Goal: Transaction & Acquisition: Purchase product/service

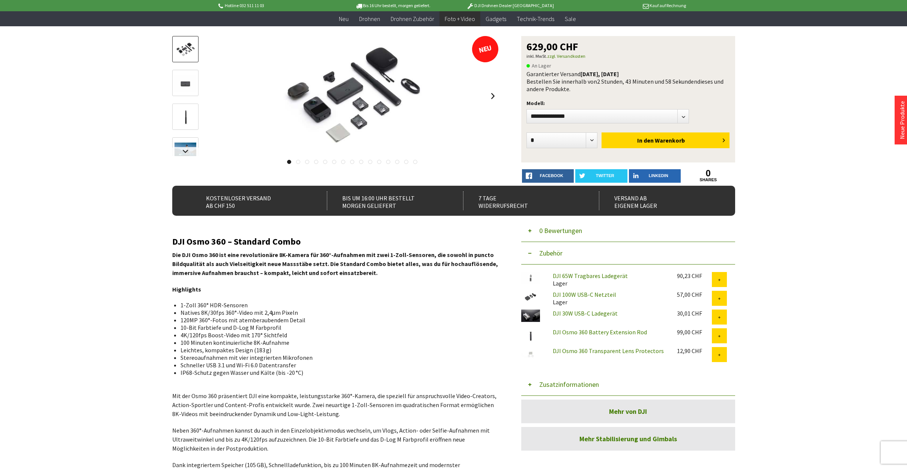
scroll to position [75, 0]
click at [617, 117] on select"] "**********" at bounding box center [608, 116] width 163 height 14
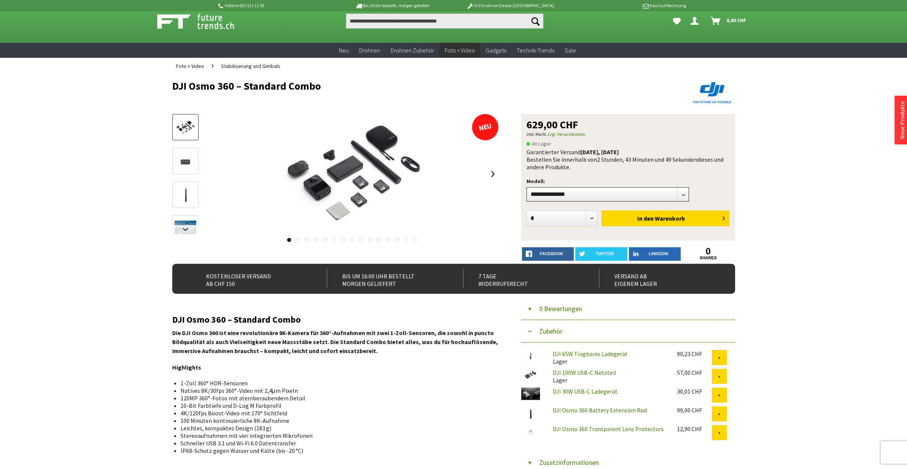
scroll to position [0, 0]
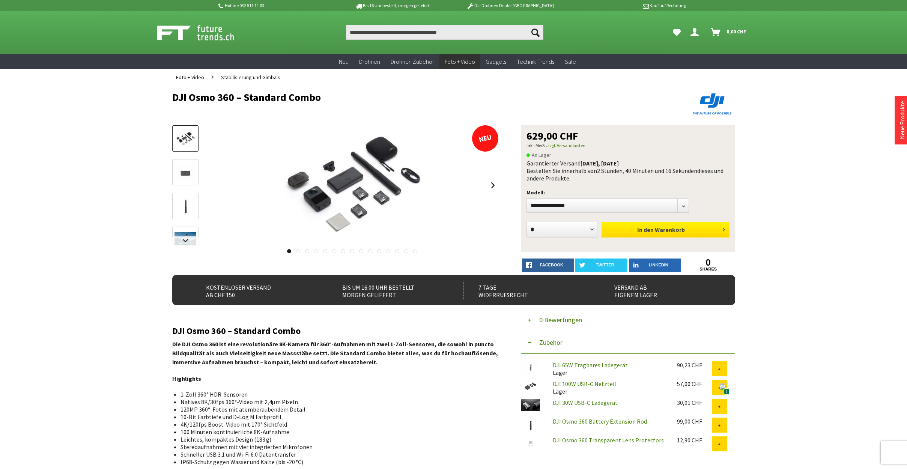
click at [658, 231] on span "Warenkorb" at bounding box center [670, 230] width 30 height 8
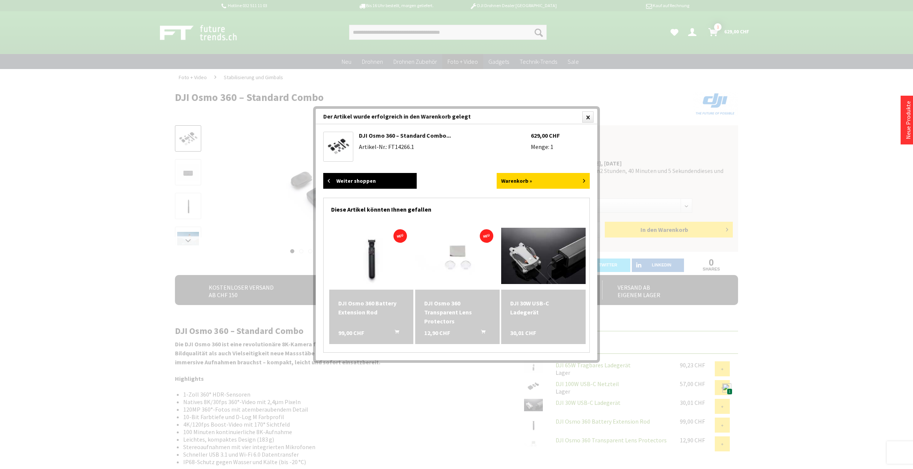
click at [364, 179] on link "Weiter shoppen" at bounding box center [369, 181] width 93 height 16
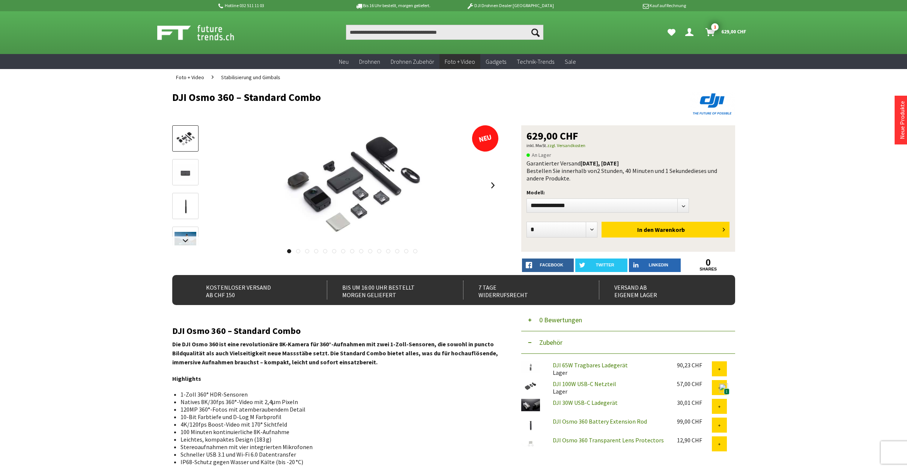
click at [203, 31] on img at bounding box center [203, 32] width 93 height 19
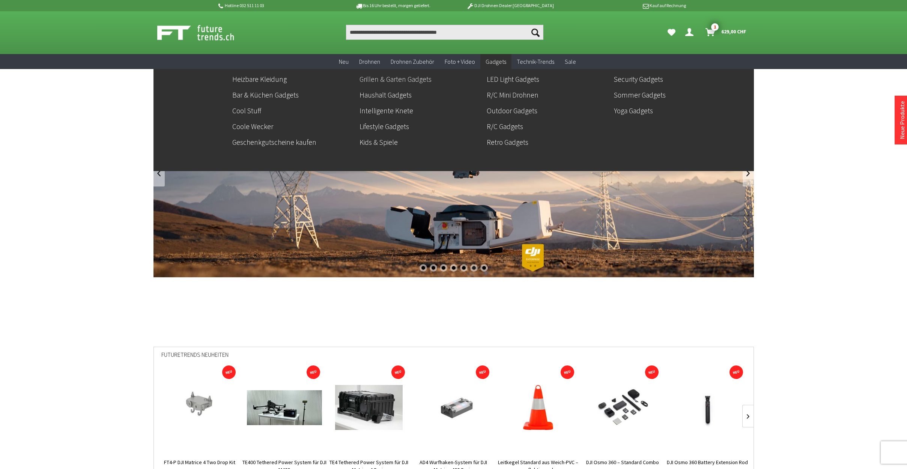
click at [391, 78] on link "Grillen & Garten Gadgets" at bounding box center [420, 79] width 121 height 13
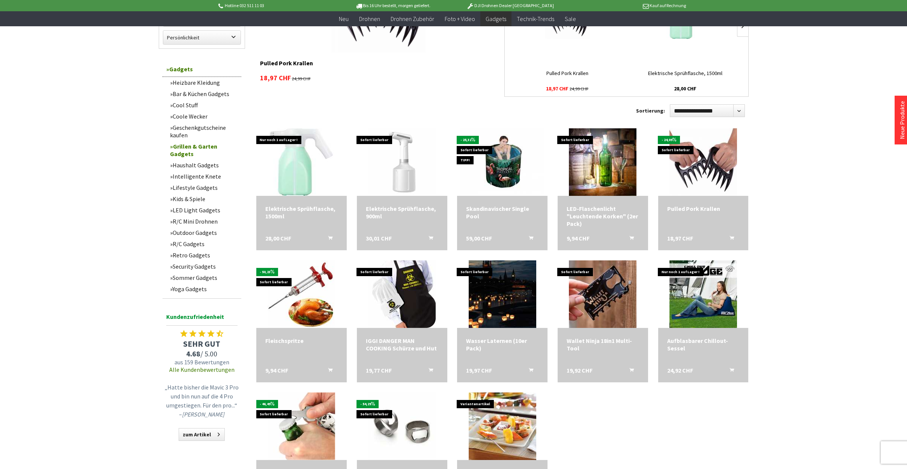
scroll to position [151, 0]
click at [193, 233] on link "Outdoor Gadgets" at bounding box center [203, 232] width 75 height 11
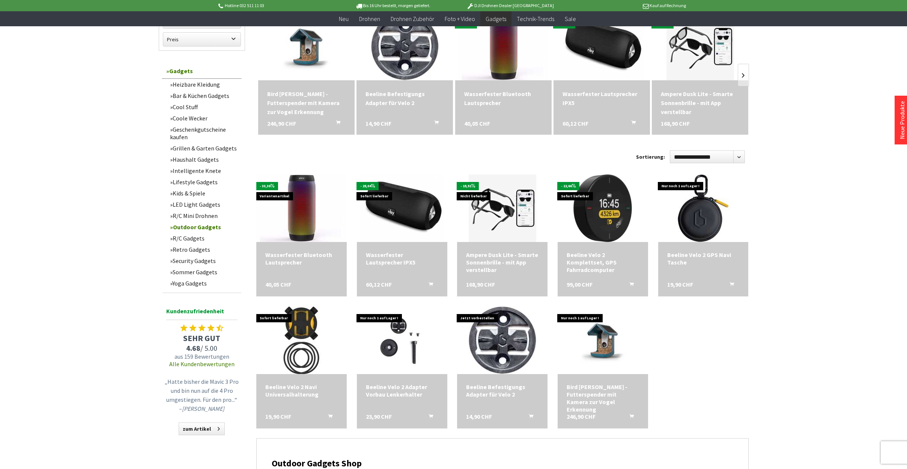
scroll to position [113, 0]
click at [185, 195] on link "Kids & Spiele" at bounding box center [203, 193] width 75 height 11
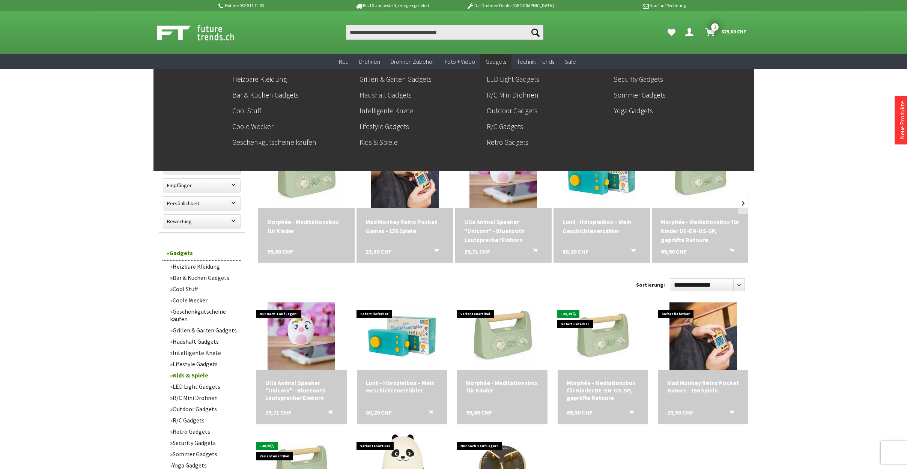
click at [374, 92] on link "Haushalt Gadgets" at bounding box center [420, 95] width 121 height 13
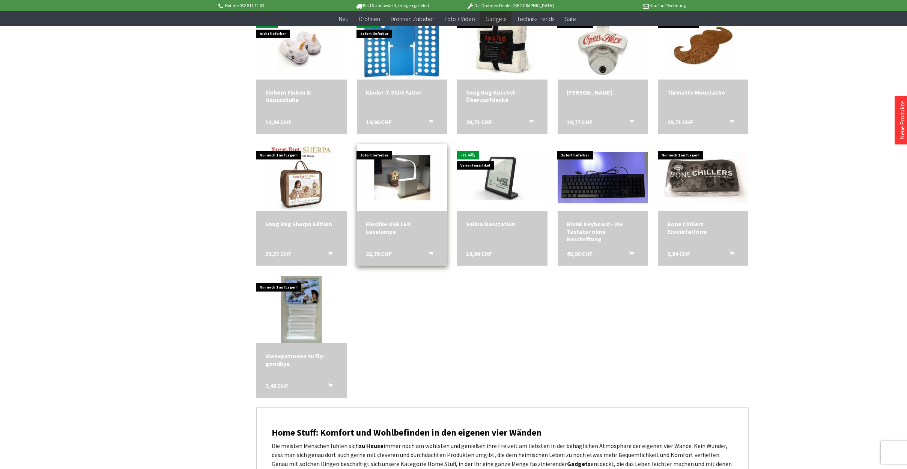
scroll to position [1200, 0]
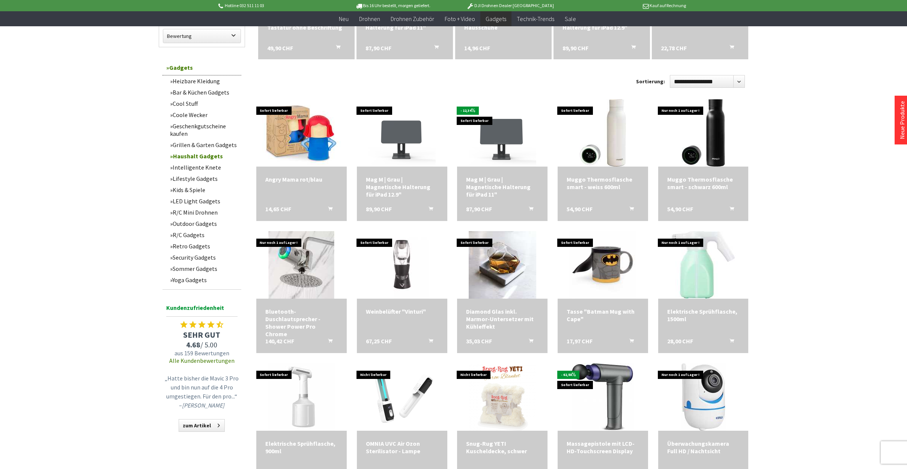
scroll to position [188, 0]
click at [192, 260] on link "Security Gadgets" at bounding box center [203, 257] width 75 height 11
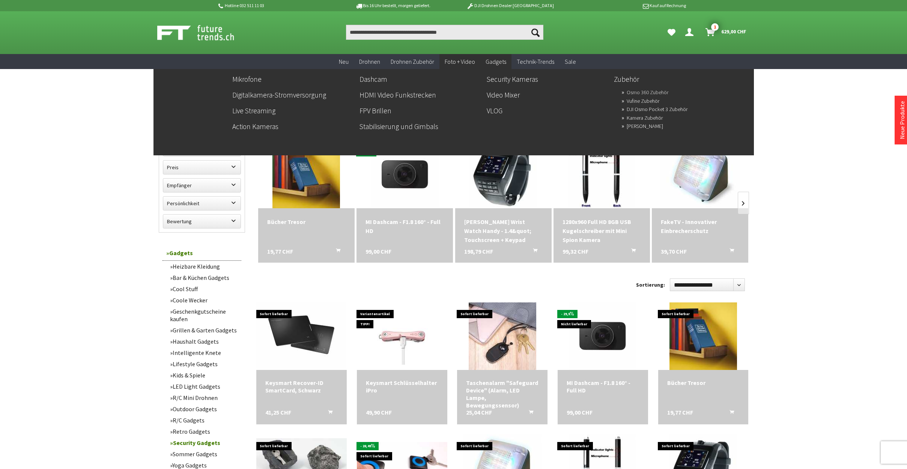
click at [638, 93] on link "Osmo 360 Zubehör" at bounding box center [648, 92] width 42 height 11
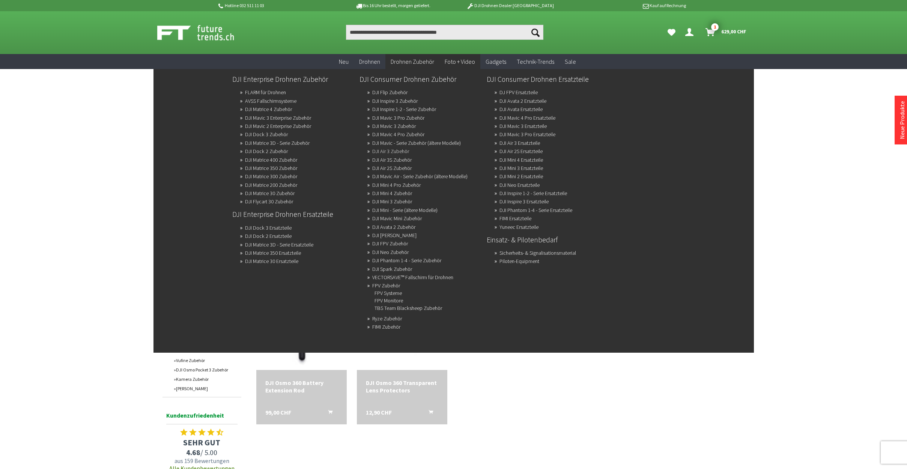
click at [389, 152] on link "DJI Air 3 Zubehör" at bounding box center [390, 151] width 37 height 11
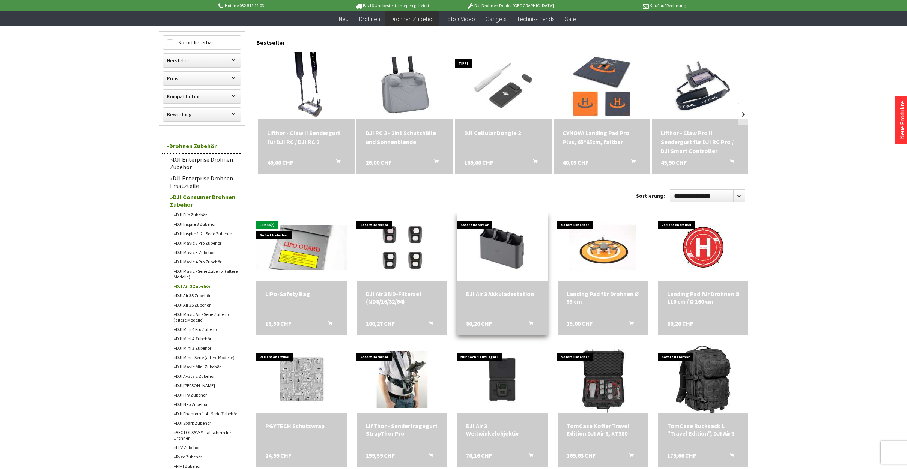
scroll to position [74, 0]
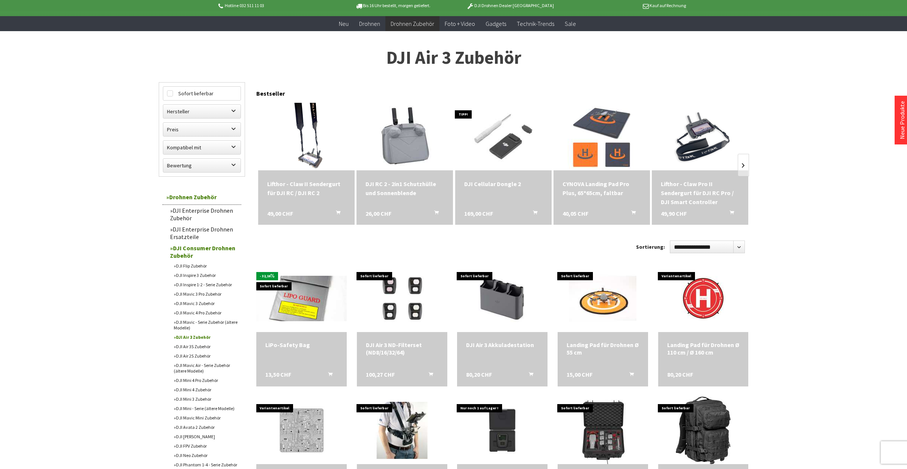
scroll to position [38, 0]
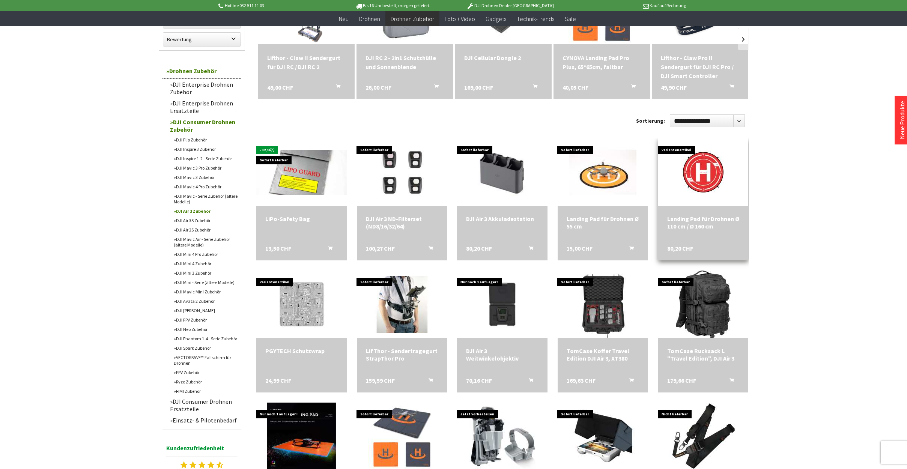
scroll to position [149, 0]
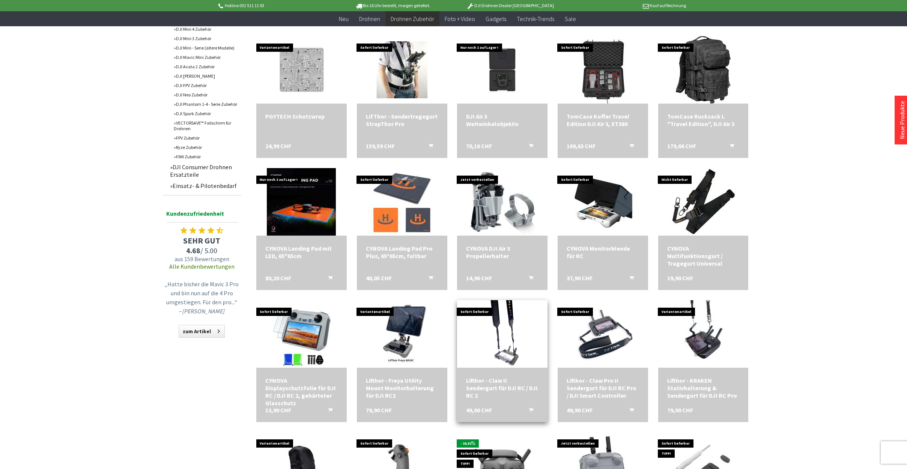
scroll to position [23, 0]
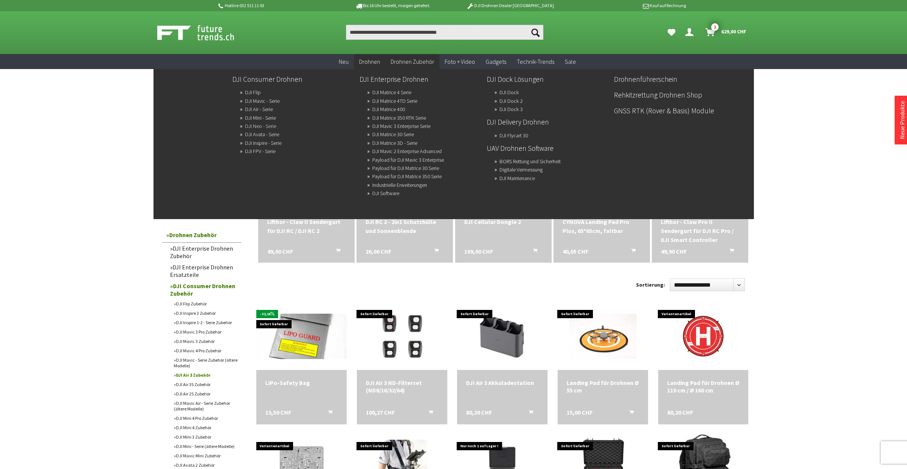
click at [259, 127] on link "DJI Neo - Serie" at bounding box center [260, 126] width 31 height 11
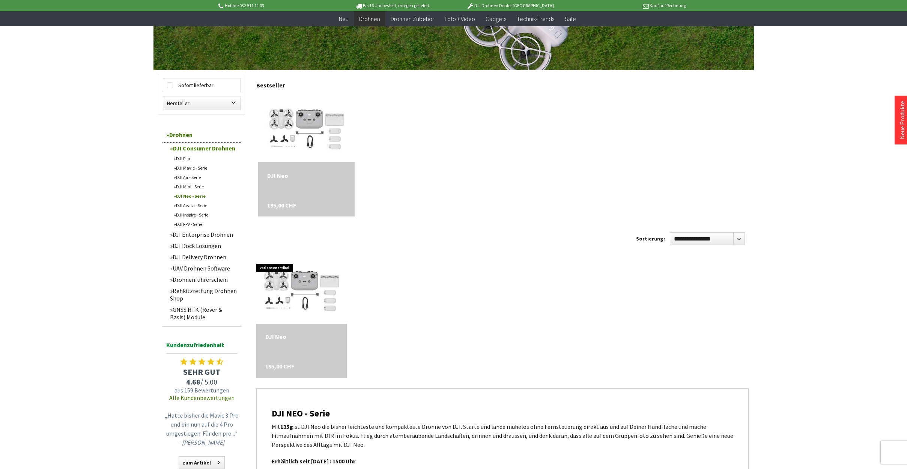
scroll to position [171, 0]
click at [191, 178] on link "DJI Air - Serie" at bounding box center [205, 177] width 71 height 9
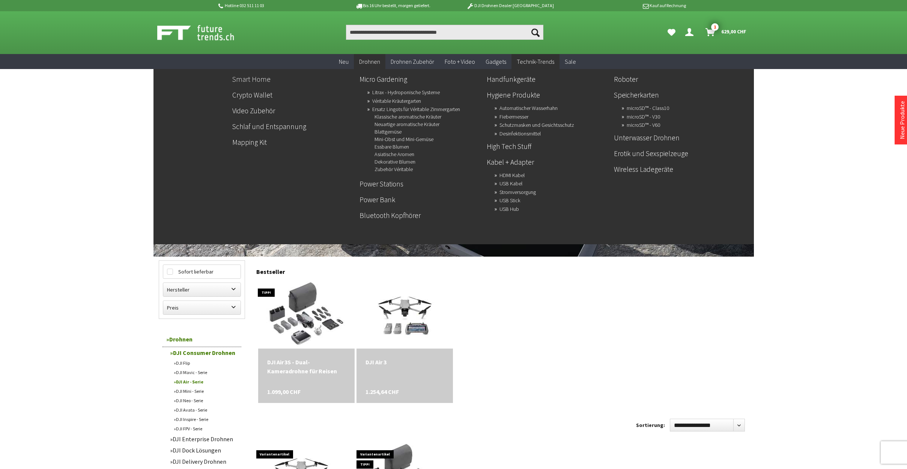
click at [250, 77] on link "Smart Home" at bounding box center [292, 79] width 121 height 13
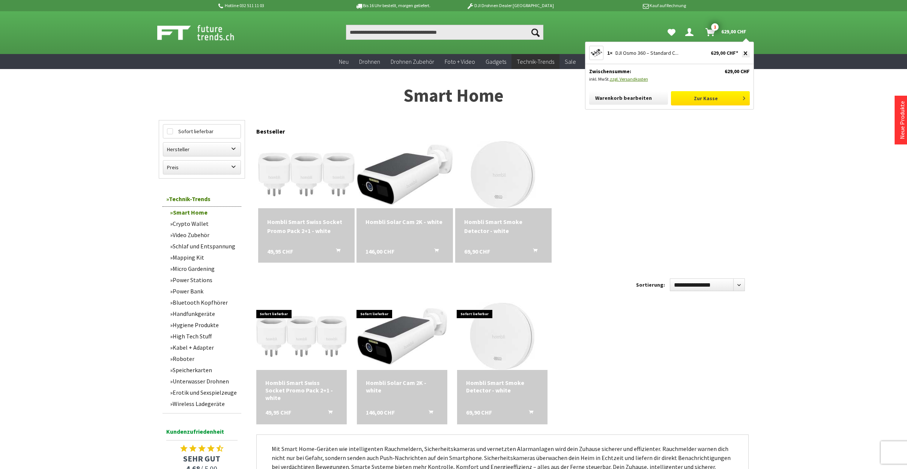
click at [707, 98] on link "Zur Kasse" at bounding box center [710, 98] width 79 height 14
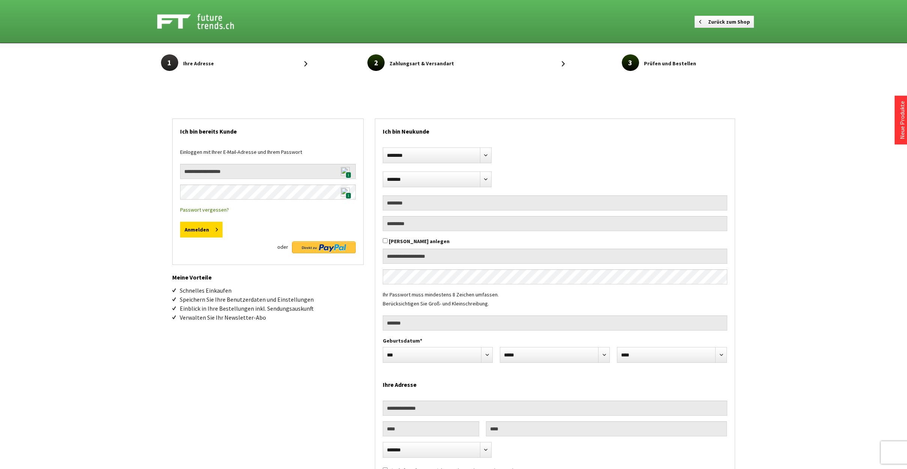
select select "**"
click at [349, 172] on span "1" at bounding box center [349, 175] width 6 height 6
type input "**********"
click at [210, 232] on button "Anmelden" at bounding box center [201, 230] width 42 height 16
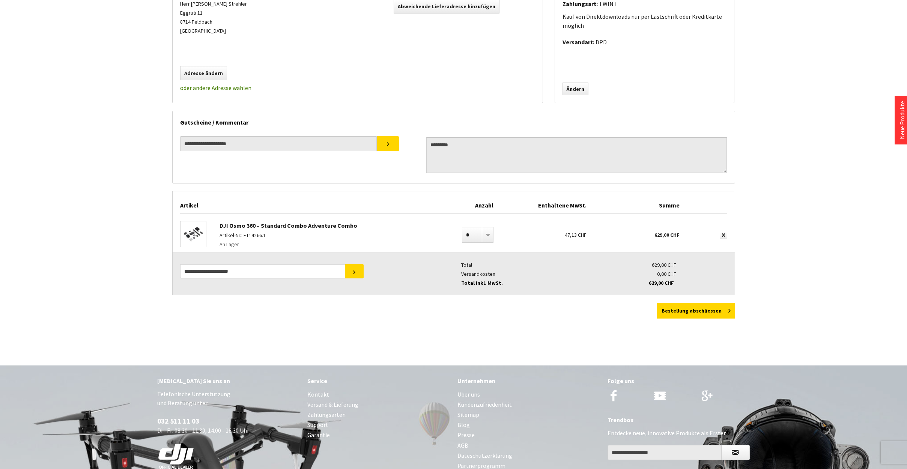
scroll to position [187, 0]
click at [193, 234] on img at bounding box center [194, 234] width 26 height 20
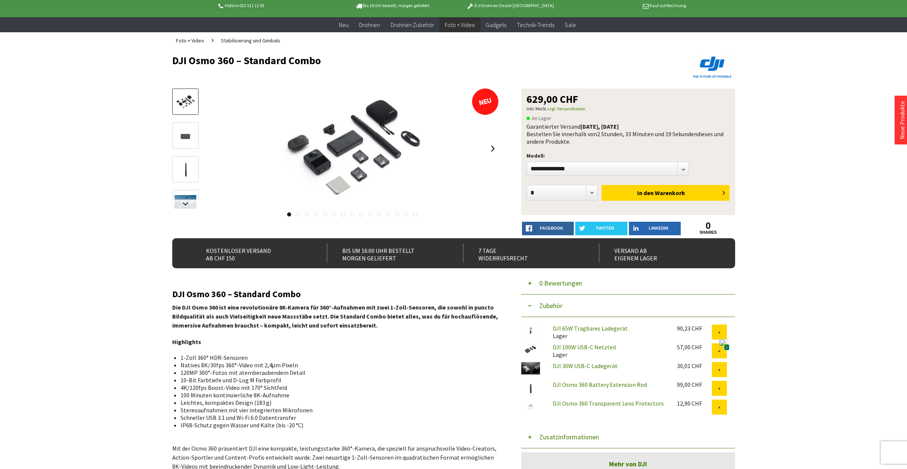
scroll to position [37, 0]
click at [588, 168] on select"] "**********" at bounding box center [608, 168] width 163 height 14
select select"] "***"
click at [527, 161] on select"] "**********" at bounding box center [608, 168] width 163 height 14
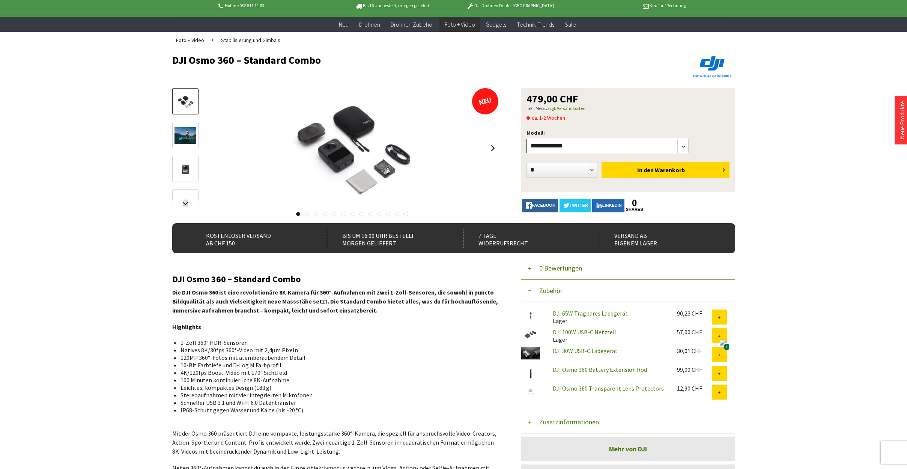
click at [593, 143] on select"] "**********" at bounding box center [608, 146] width 163 height 14
select select"] "***"
click at [527, 139] on select"] "**********" at bounding box center [608, 146] width 163 height 14
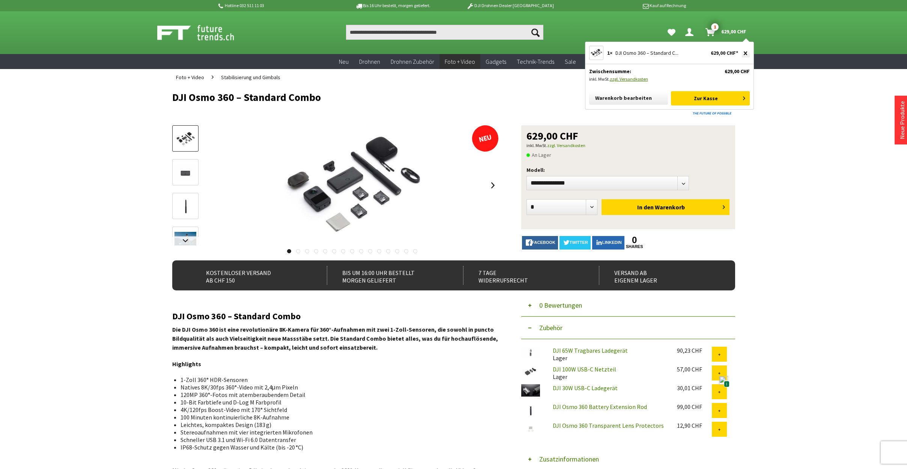
click at [714, 30] on span "1" at bounding box center [715, 27] width 8 height 8
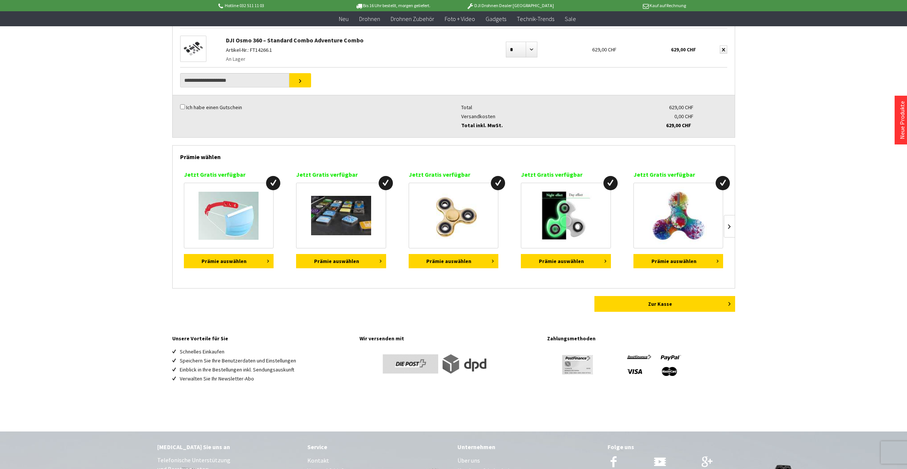
scroll to position [92, 0]
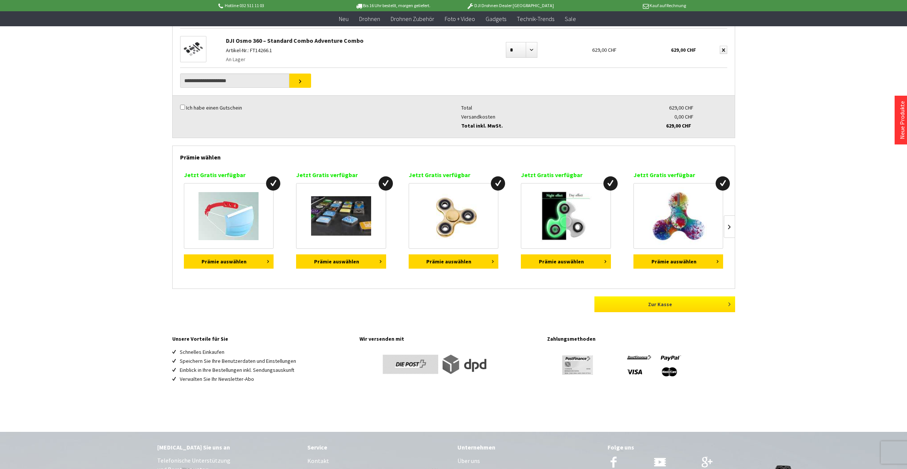
click at [666, 304] on link "Zur Kasse" at bounding box center [665, 305] width 141 height 16
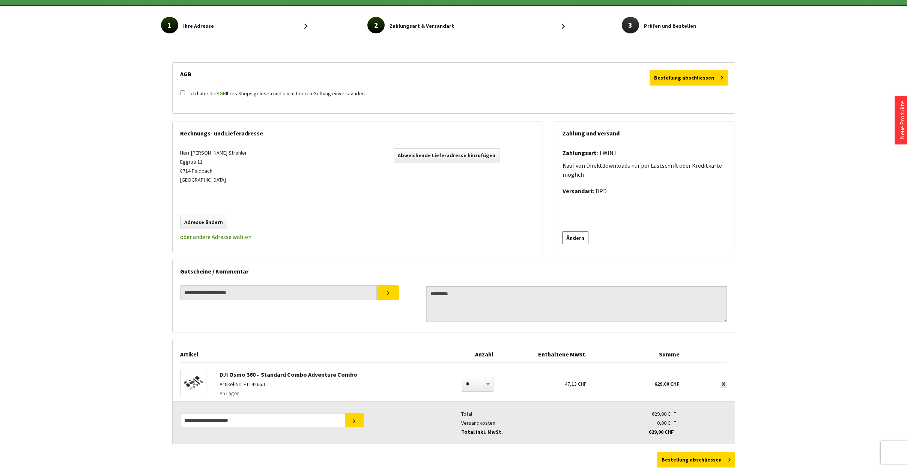
scroll to position [37, 0]
click at [579, 237] on link "Ändern" at bounding box center [576, 238] width 26 height 13
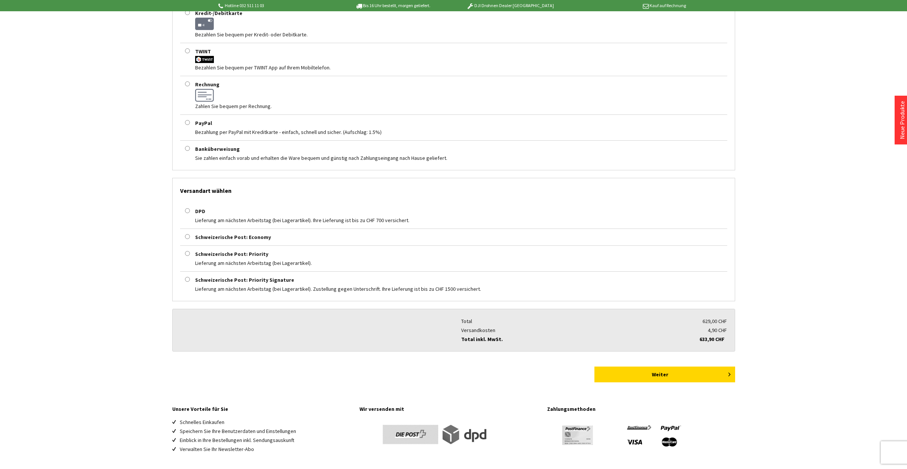
scroll to position [224, 0]
click at [190, 211] on div at bounding box center [187, 210] width 15 height 9
click at [665, 374] on button "Weiter" at bounding box center [665, 374] width 141 height 16
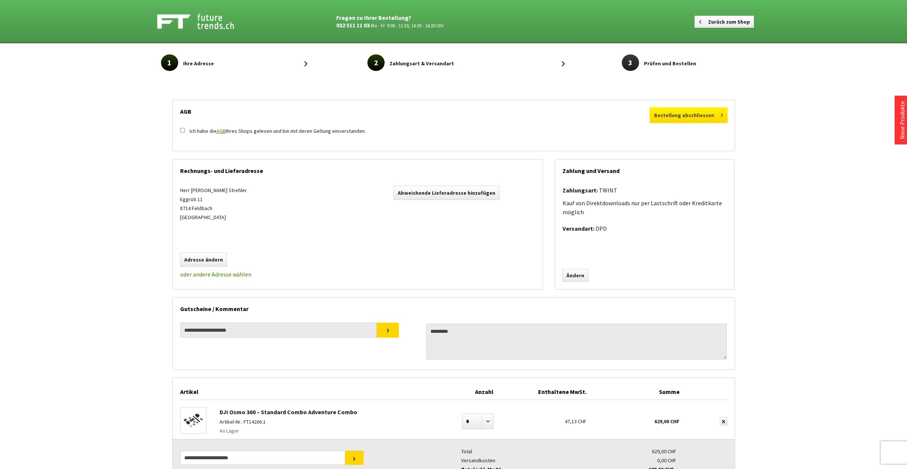
click at [691, 116] on button "Bestellung abschliessen" at bounding box center [689, 115] width 78 height 16
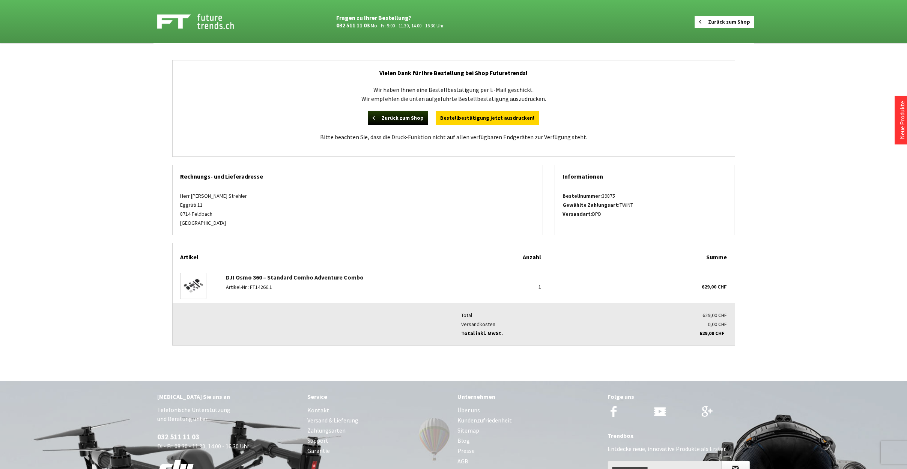
click at [727, 20] on link "Zurück zum Shop" at bounding box center [724, 22] width 59 height 12
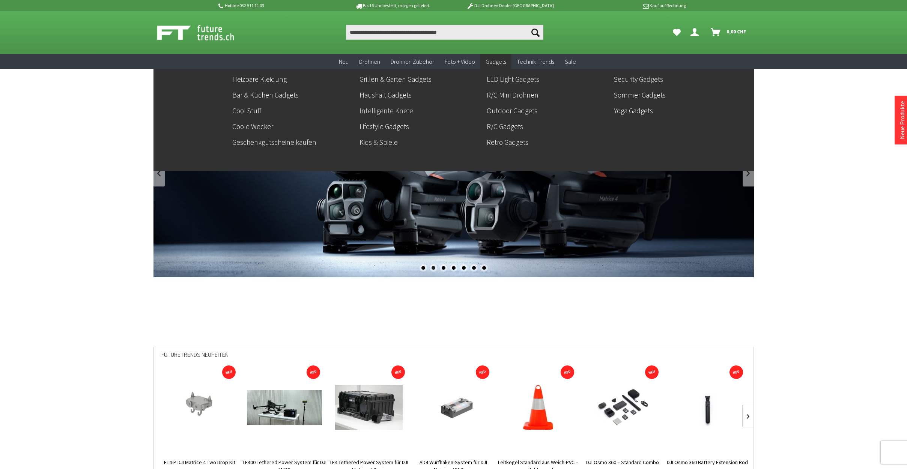
click at [396, 112] on link "Intelligente Knete" at bounding box center [420, 110] width 121 height 13
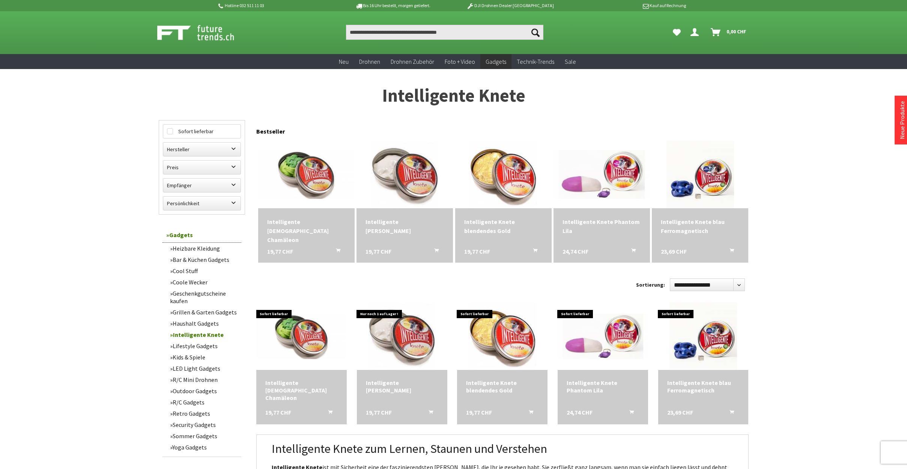
click at [694, 32] on icon "Hi, Joachim - Dein Konto" at bounding box center [695, 29] width 8 height 6
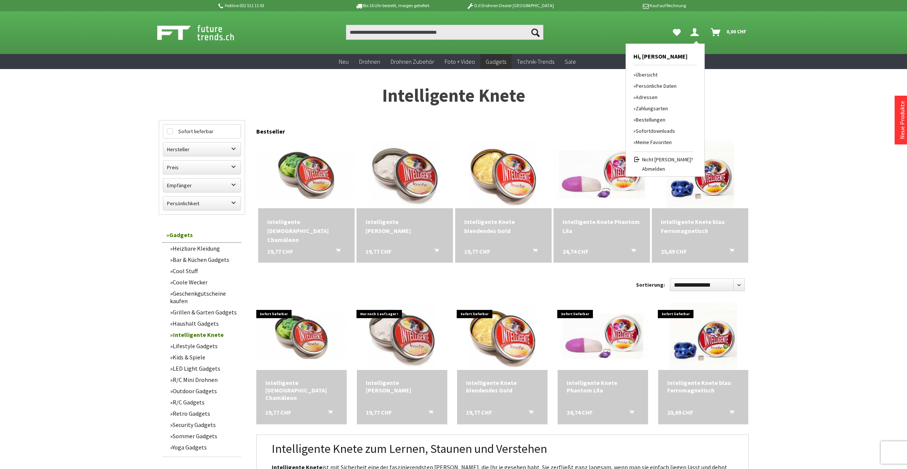
click at [656, 119] on link "Bestellungen" at bounding box center [664, 119] width 60 height 11
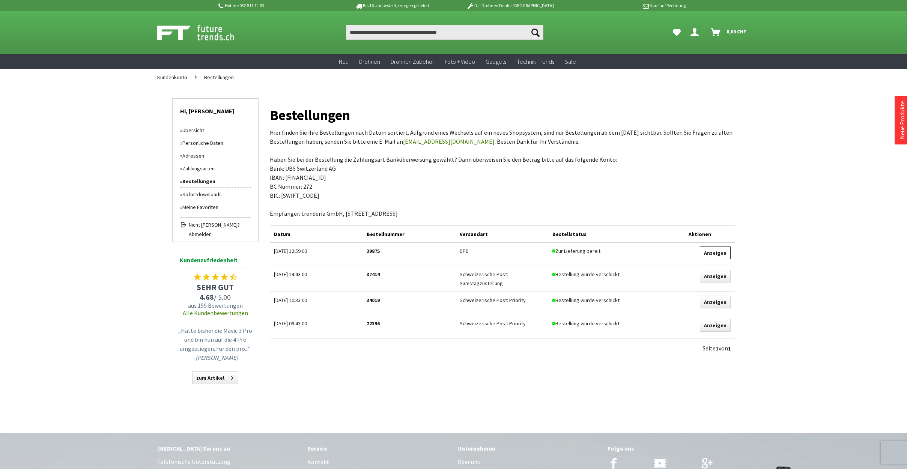
click at [720, 255] on link "Anzeigen" at bounding box center [715, 253] width 31 height 13
click at [694, 32] on icon "Hi, Joachim - Dein Konto" at bounding box center [695, 29] width 8 height 6
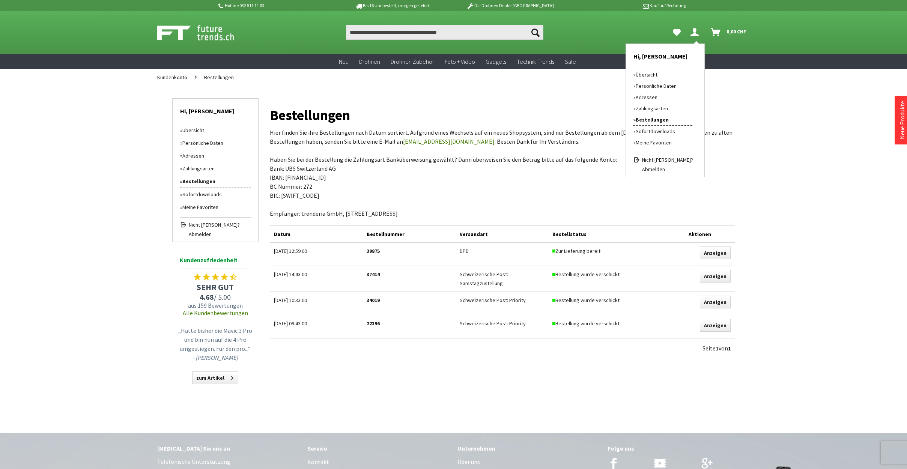
click at [657, 170] on span "Abmelden" at bounding box center [667, 170] width 51 height 8
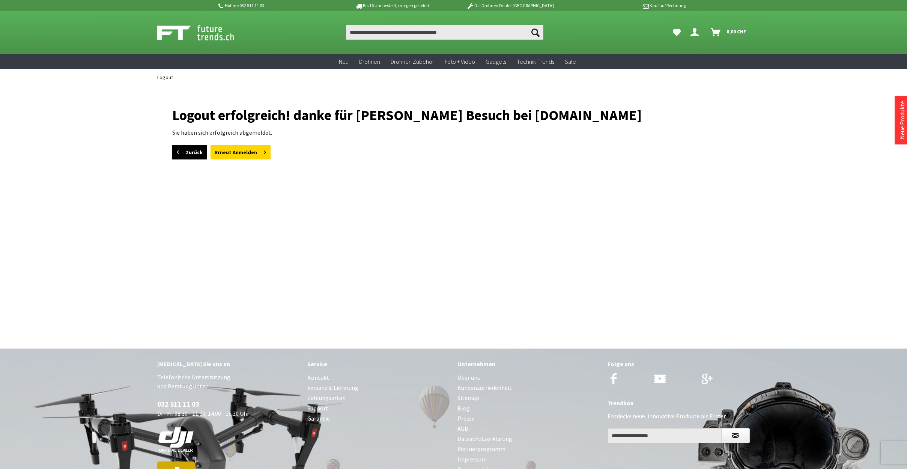
click at [184, 153] on link "Zurück" at bounding box center [189, 152] width 35 height 14
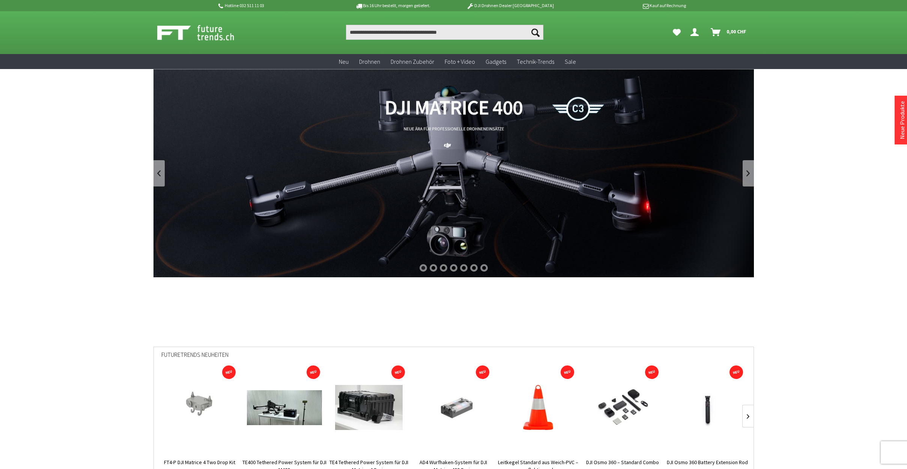
click at [695, 32] on icon "Dein Konto" at bounding box center [695, 29] width 8 height 6
